Goal: Navigation & Orientation: Find specific page/section

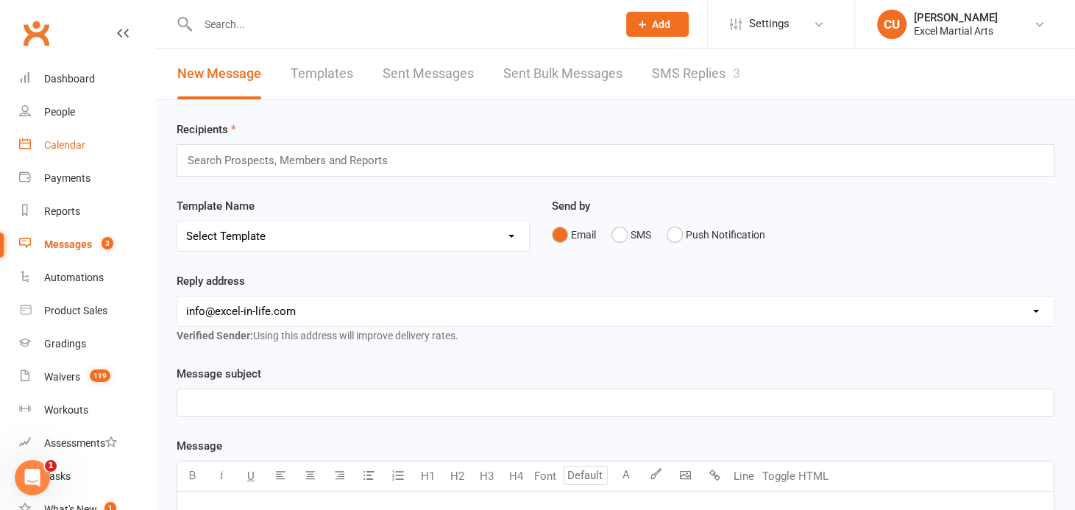
click at [76, 139] on div "Calendar" at bounding box center [64, 145] width 41 height 12
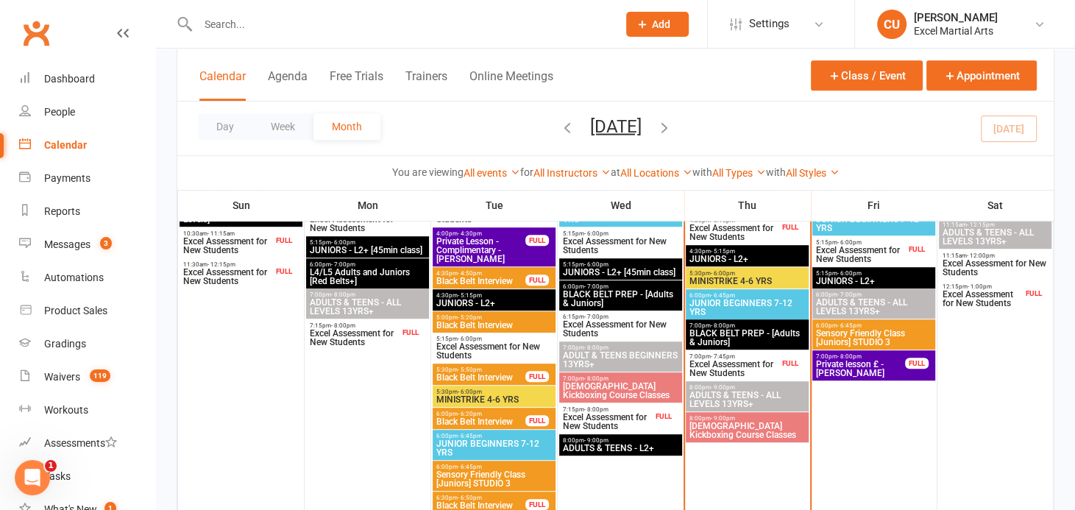
scroll to position [585, 0]
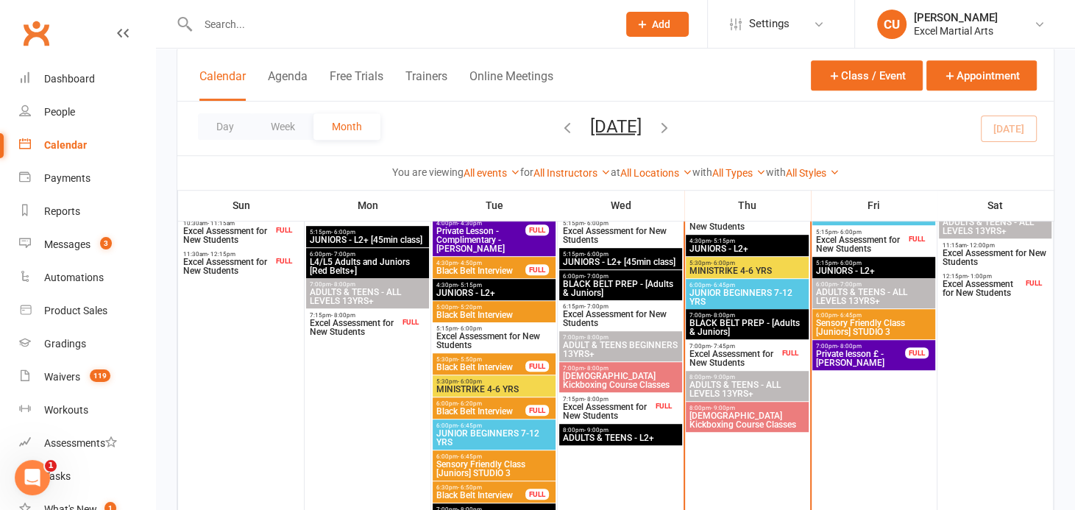
click at [718, 341] on div "7:00pm - 7:45pm Excel Assessment for New Students FULL" at bounding box center [747, 355] width 123 height 30
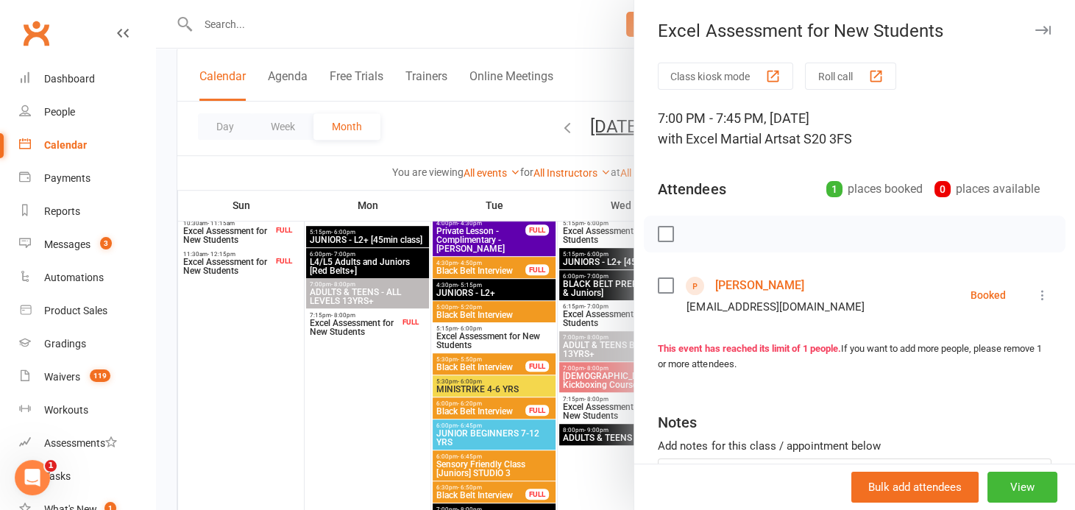
click at [725, 288] on link "[PERSON_NAME]" at bounding box center [758, 286] width 89 height 24
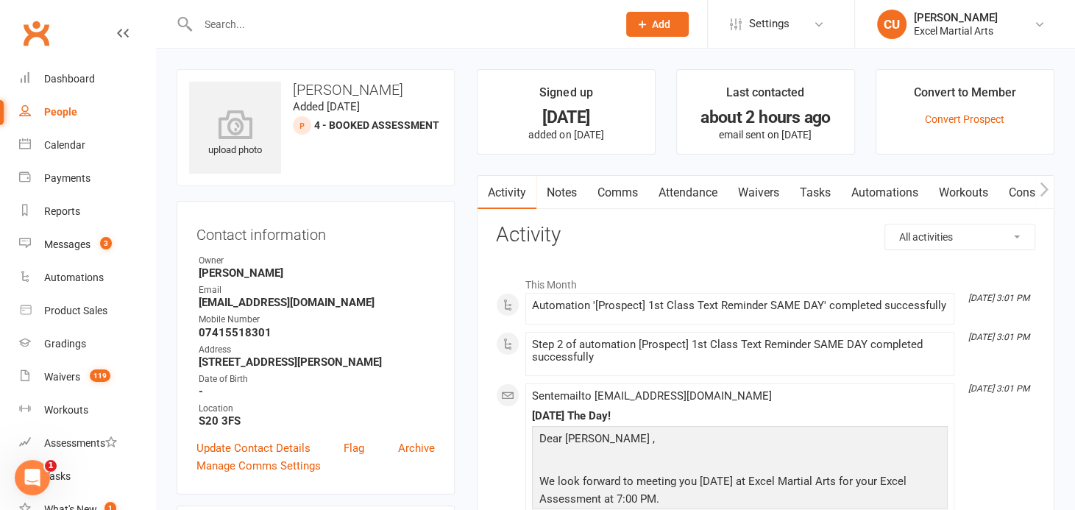
click at [563, 195] on link "Notes" at bounding box center [561, 193] width 51 height 34
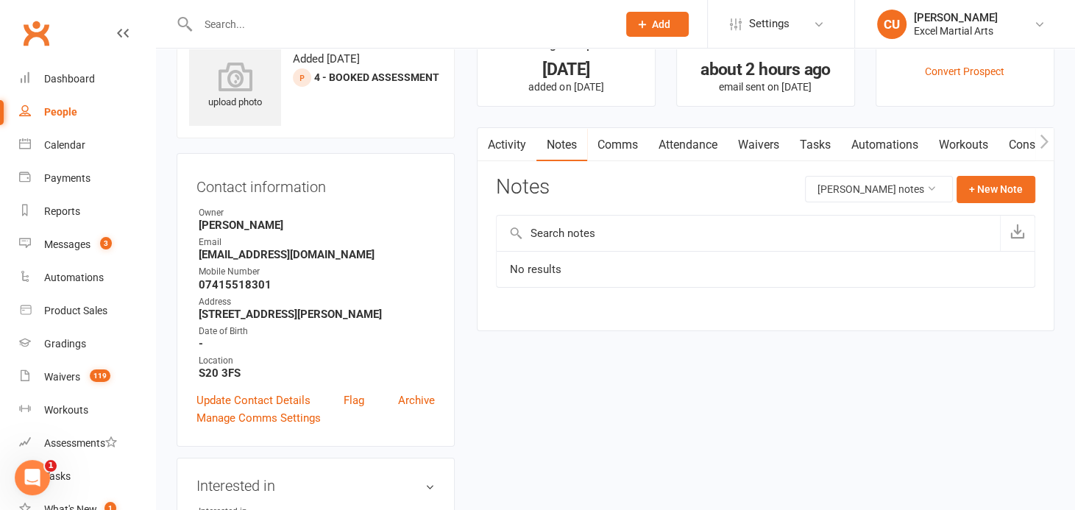
scroll to position [51, 0]
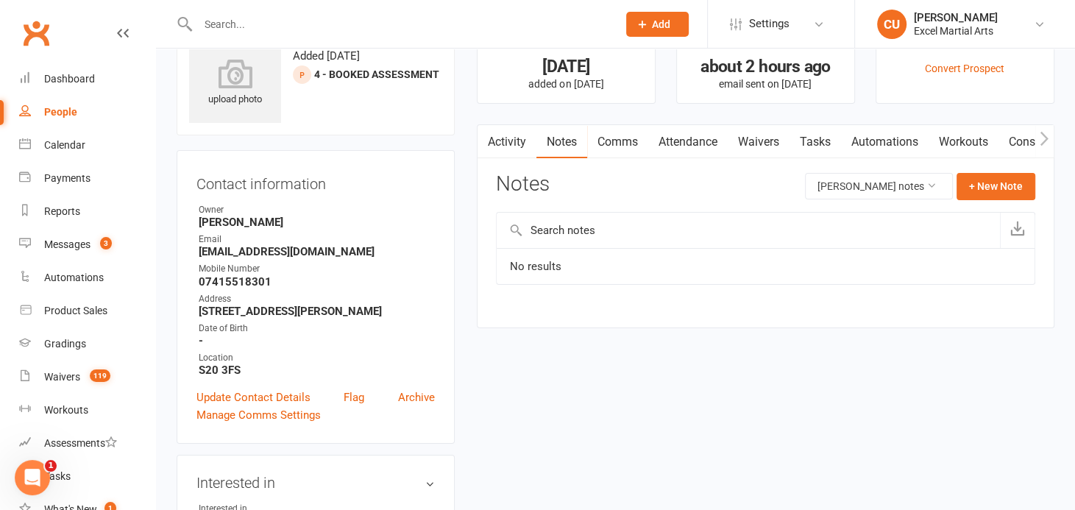
click at [508, 149] on link "Activity" at bounding box center [506, 142] width 59 height 34
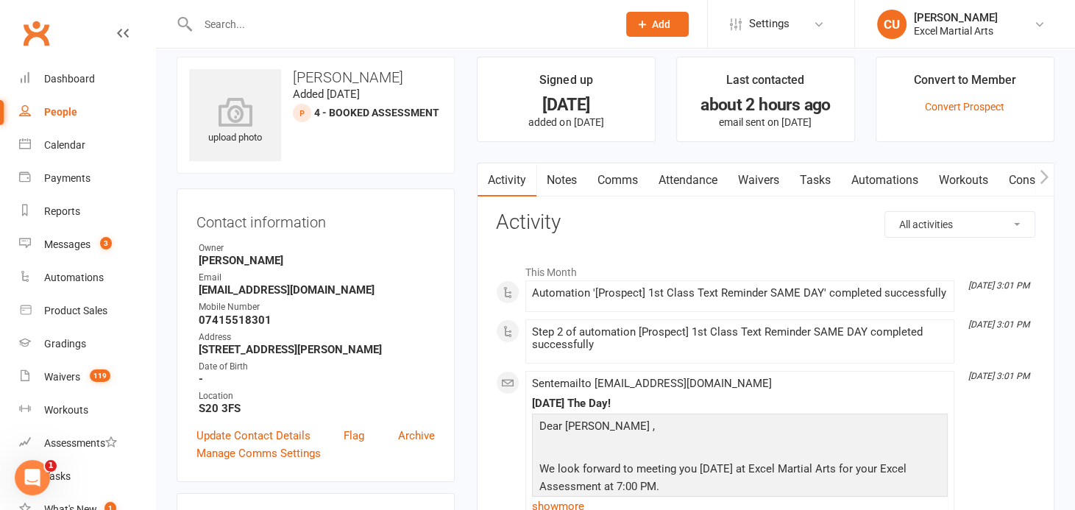
scroll to position [8, 0]
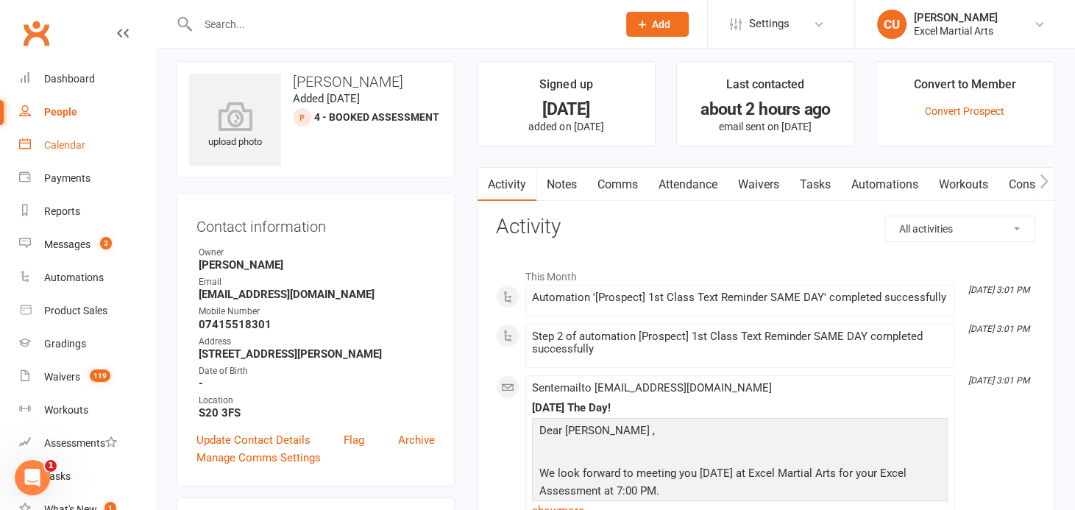
click at [66, 139] on div "Calendar" at bounding box center [64, 145] width 41 height 12
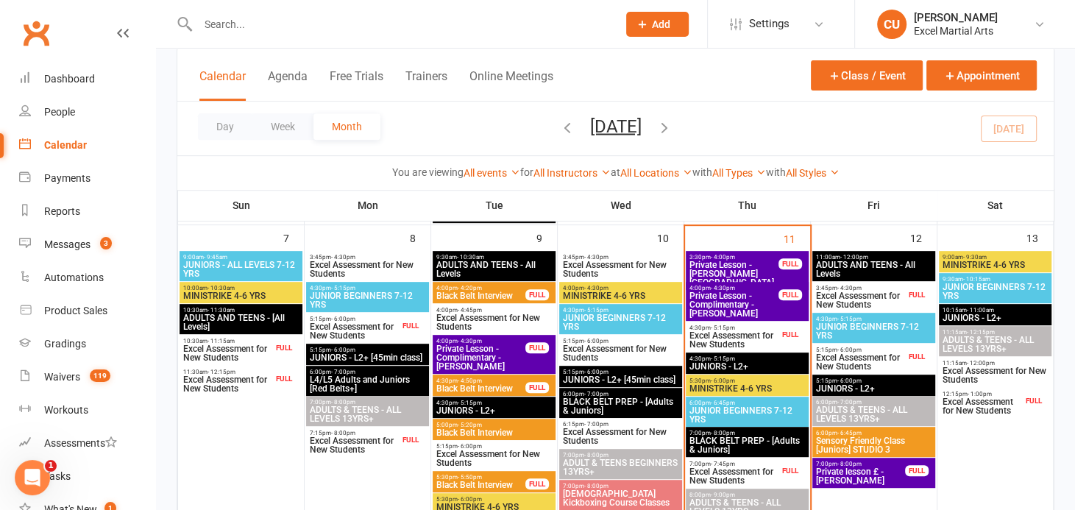
scroll to position [535, 0]
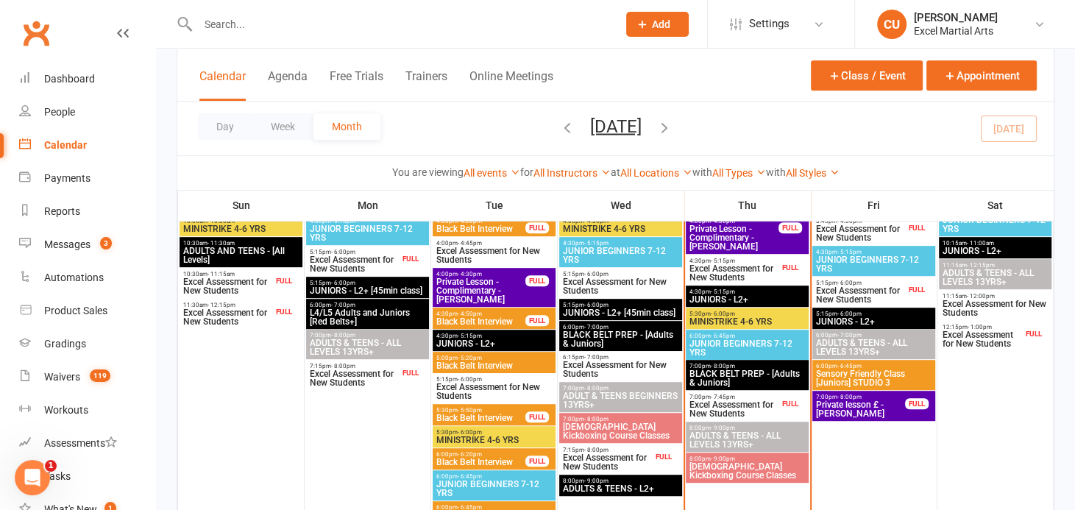
click at [754, 318] on span "MINISTRIKE 4-6 YRS" at bounding box center [746, 321] width 117 height 9
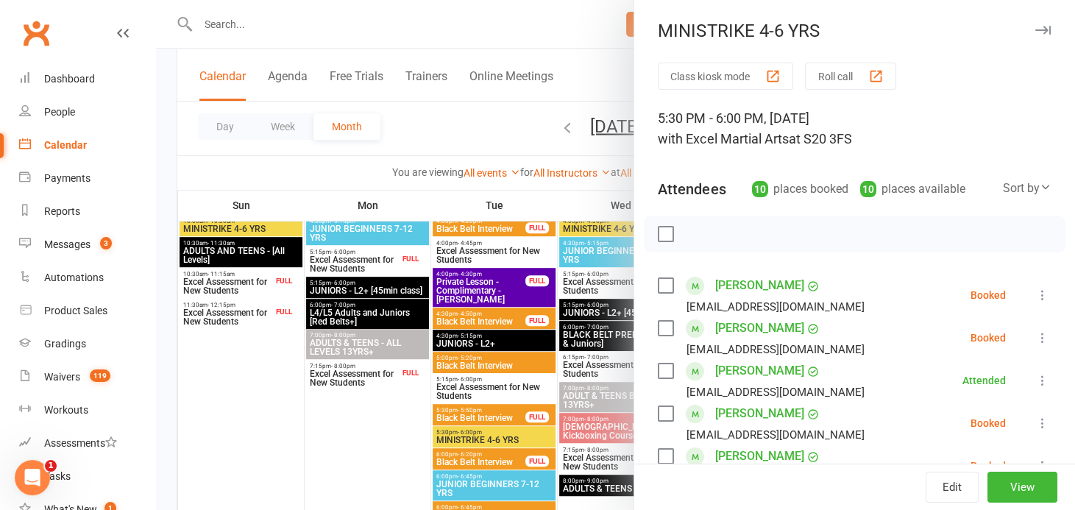
click at [764, 374] on link "[PERSON_NAME]" at bounding box center [758, 371] width 89 height 24
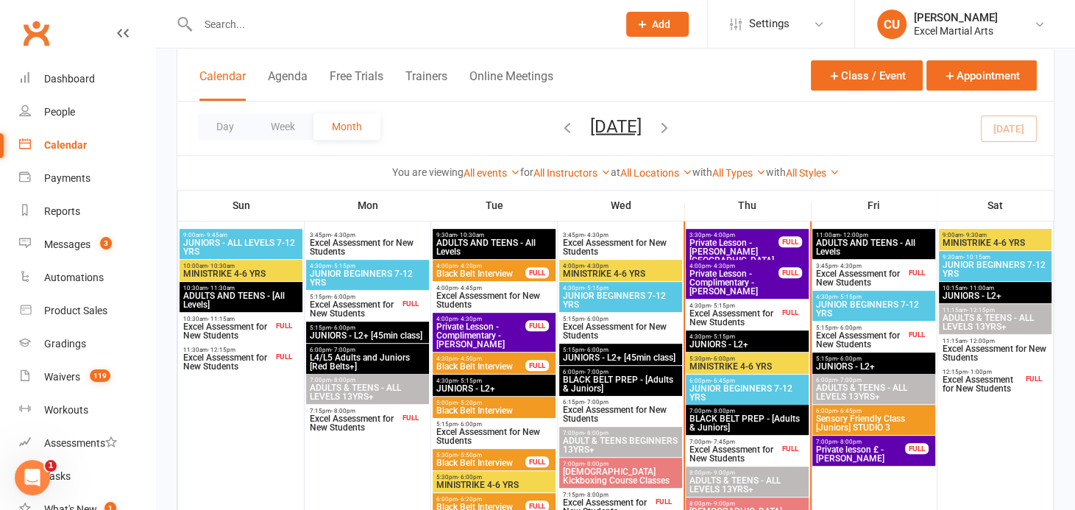
scroll to position [468, 0]
